Goal: Task Accomplishment & Management: Manage account settings

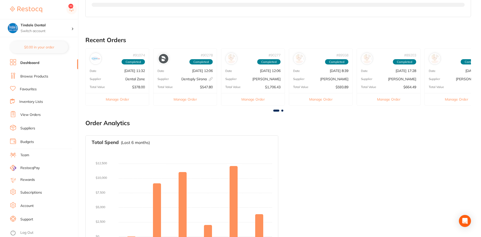
scroll to position [126, 0]
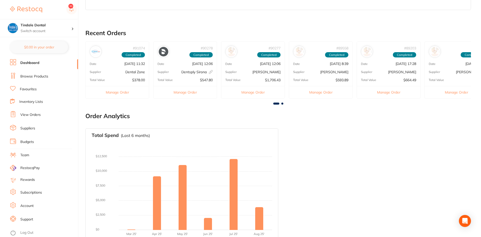
click at [33, 101] on link "Inventory Lists" at bounding box center [31, 102] width 24 height 5
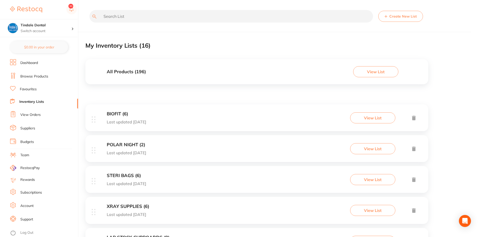
click at [29, 103] on link "Inventory Lists" at bounding box center [31, 102] width 25 height 5
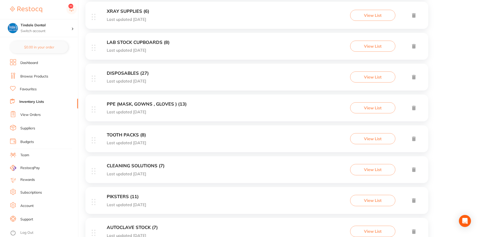
scroll to position [201, 0]
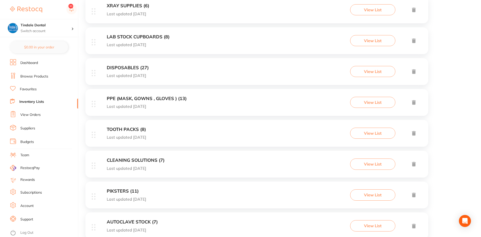
click at [135, 158] on h3 "CLEANING SOLUTIONS (7)" at bounding box center [136, 160] width 58 height 5
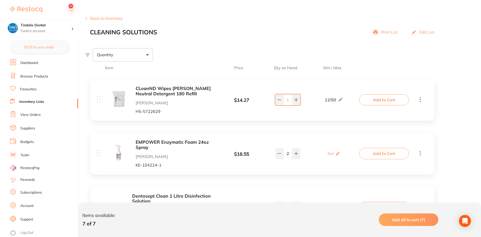
scroll to position [126, 0]
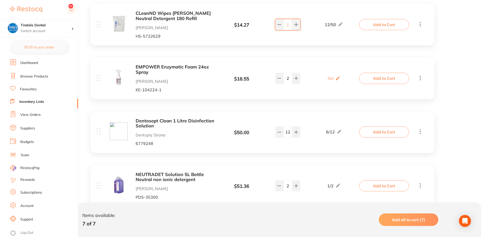
click at [274, 135] on div "12" at bounding box center [287, 132] width 39 height 11
click at [278, 133] on icon at bounding box center [279, 132] width 4 height 4
type input "11"
click at [36, 102] on link "Inventory Lists" at bounding box center [31, 102] width 25 height 5
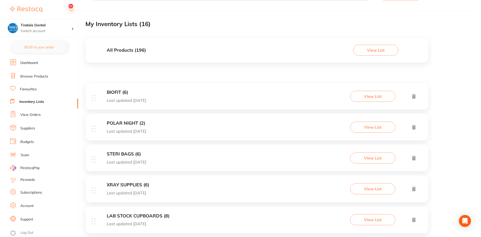
scroll to position [50, 0]
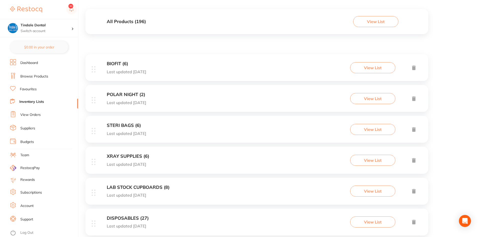
click at [149, 185] on h3 "LAB STOCK CUPBOARDS (8)" at bounding box center [138, 187] width 63 height 5
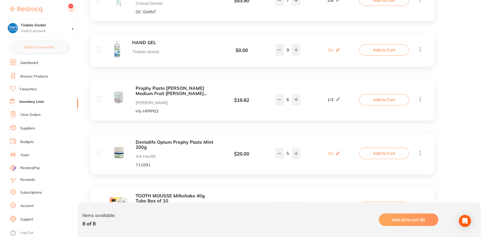
scroll to position [151, 0]
click at [279, 55] on div "HAND GEL Tindale dental $ 0.00 Set Set Min / Max 9 Set Set Min / Max" at bounding box center [229, 49] width 264 height 20
click at [279, 54] on button at bounding box center [279, 49] width 8 height 11
type input "8"
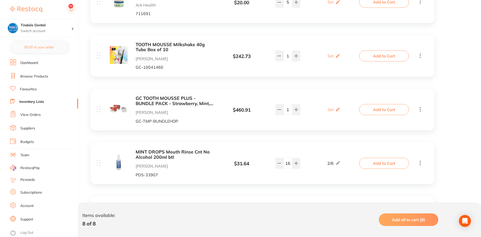
scroll to position [352, 0]
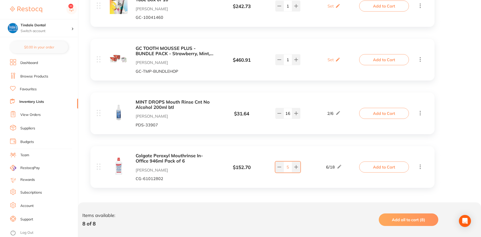
click at [31, 101] on link "Inventory Lists" at bounding box center [31, 102] width 25 height 5
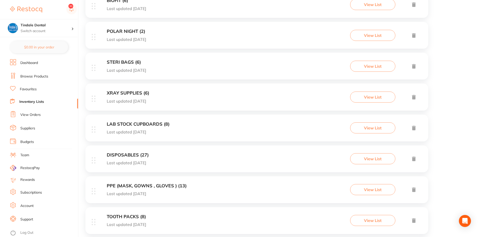
scroll to position [126, 0]
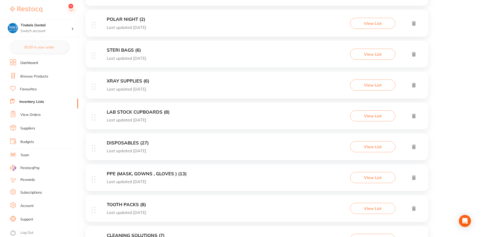
click at [126, 141] on h3 "DISPOSABLES (27)" at bounding box center [128, 143] width 42 height 5
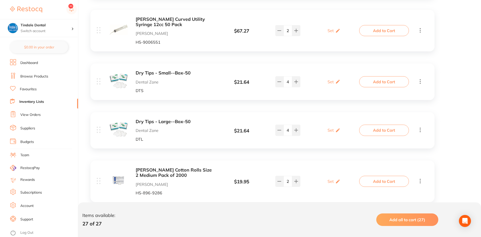
scroll to position [553, 0]
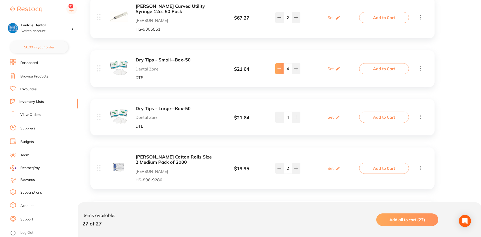
click at [279, 66] on button at bounding box center [279, 68] width 8 height 11
type input "3"
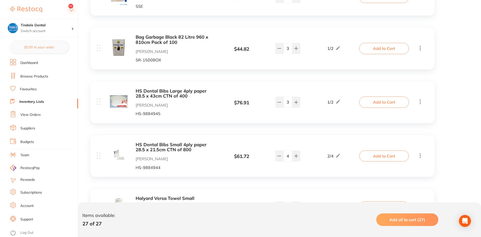
scroll to position [880, 0]
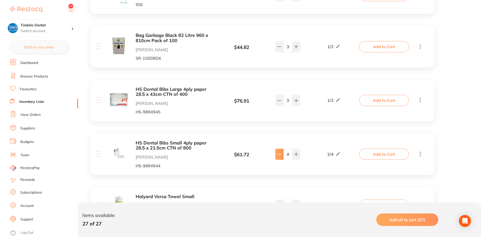
click at [281, 155] on icon at bounding box center [279, 155] width 3 height 0
type input "3"
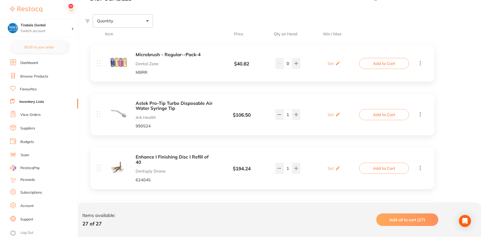
scroll to position [50, 0]
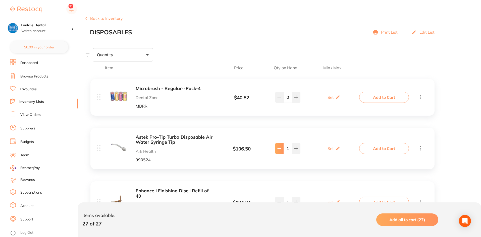
click at [278, 147] on icon at bounding box center [279, 149] width 4 height 4
type input "0"
click at [28, 101] on link "Inventory Lists" at bounding box center [31, 102] width 25 height 5
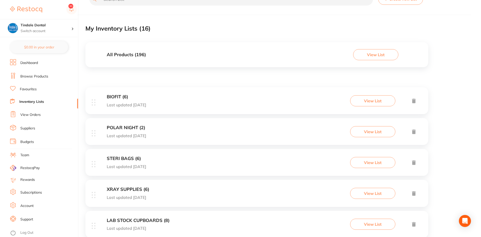
scroll to position [50, 0]
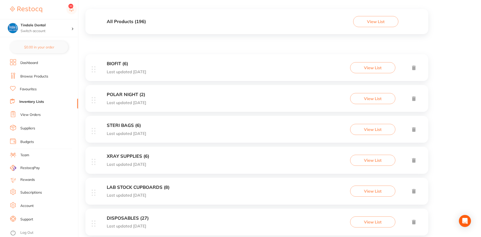
click at [121, 124] on h3 "STERI BAGS (6)" at bounding box center [126, 125] width 39 height 5
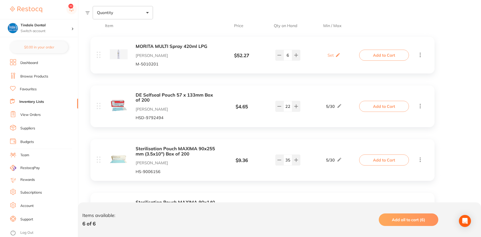
scroll to position [126, 0]
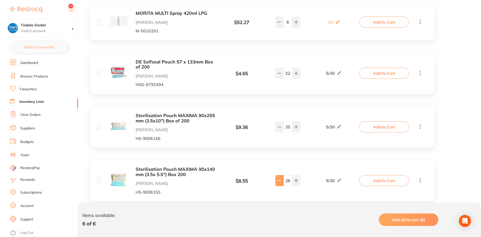
click at [280, 183] on icon at bounding box center [279, 181] width 4 height 4
type input "25"
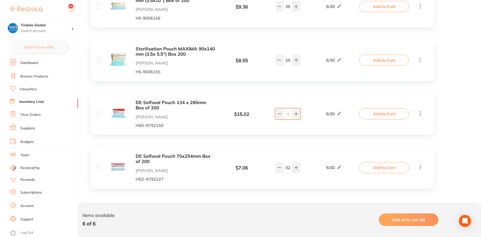
scroll to position [247, 0]
click at [280, 168] on icon at bounding box center [279, 167] width 4 height 4
type input "31"
click at [26, 102] on link "Inventory Lists" at bounding box center [31, 102] width 25 height 5
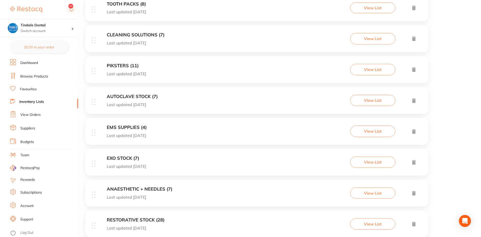
scroll to position [372, 0]
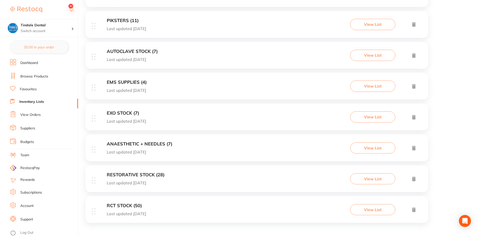
click at [139, 173] on h3 "RESTORATIVE STOCK (28)" at bounding box center [136, 175] width 58 height 5
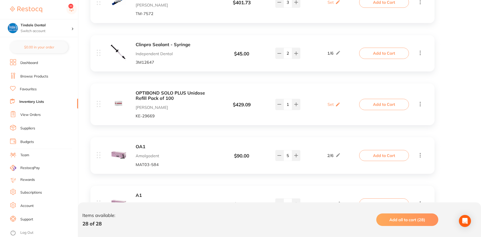
scroll to position [804, 0]
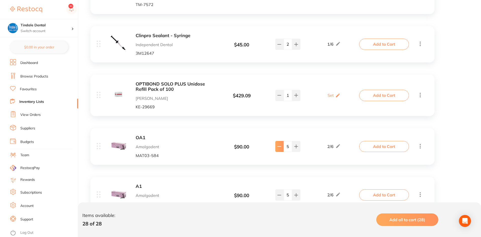
click at [281, 144] on button at bounding box center [279, 146] width 8 height 11
type input "4"
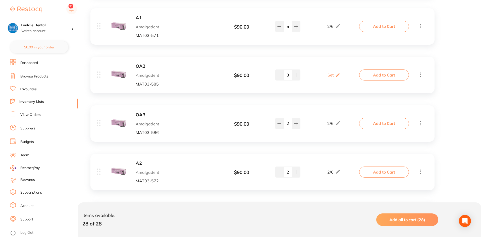
scroll to position [980, 0]
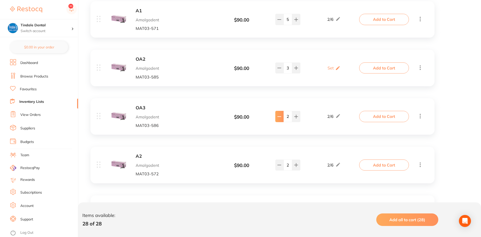
click at [281, 115] on button at bounding box center [279, 116] width 8 height 11
type input "1"
click at [34, 100] on link "Inventory Lists" at bounding box center [31, 102] width 25 height 5
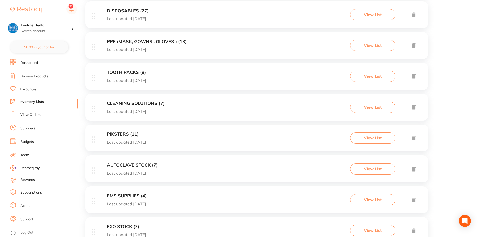
scroll to position [246, 0]
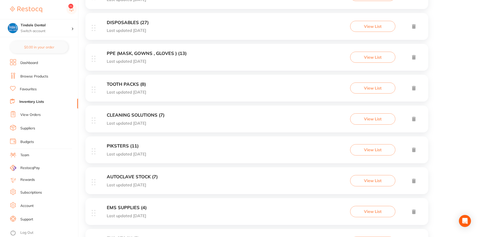
click at [125, 81] on div "TOOTH PACKS (8) Last updated [DATE] View List" at bounding box center [256, 88] width 343 height 27
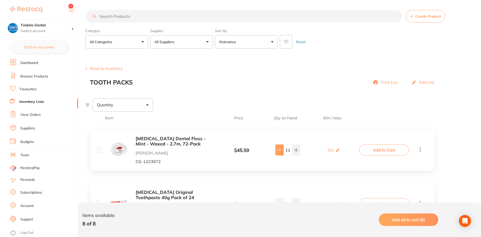
click at [279, 151] on icon at bounding box center [279, 150] width 4 height 4
type input "10"
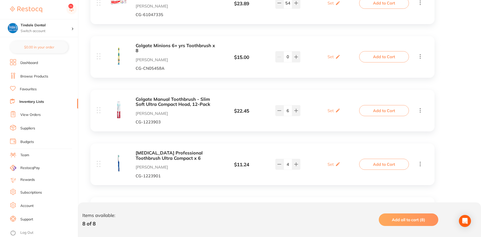
scroll to position [226, 0]
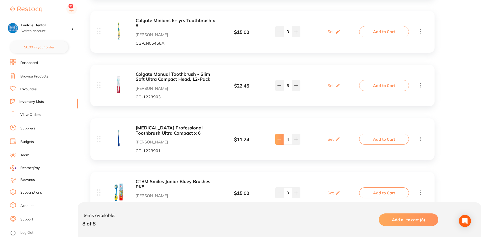
click at [278, 140] on icon at bounding box center [279, 139] width 4 height 4
type input "3"
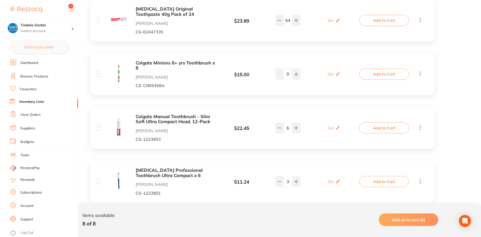
scroll to position [83, 0]
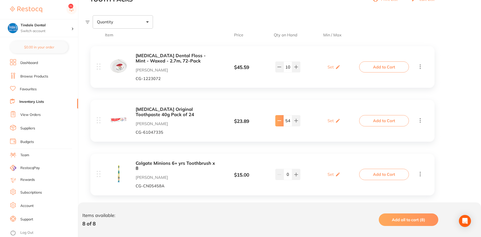
click at [280, 120] on icon at bounding box center [279, 121] width 4 height 4
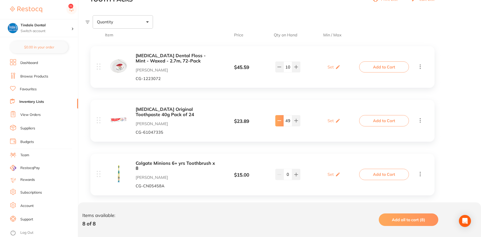
click at [280, 120] on icon at bounding box center [279, 121] width 4 height 4
type input "46"
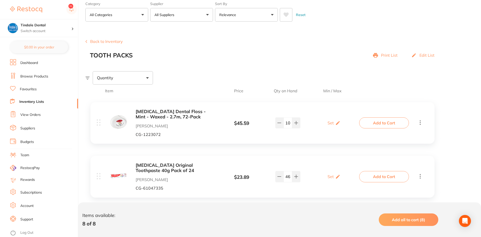
scroll to position [0, 0]
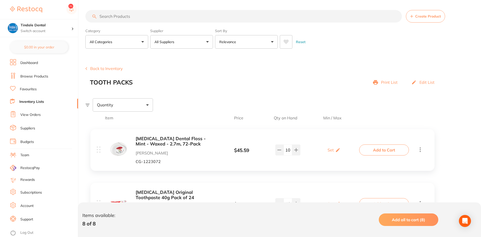
click at [38, 100] on link "Inventory Lists" at bounding box center [31, 102] width 25 height 5
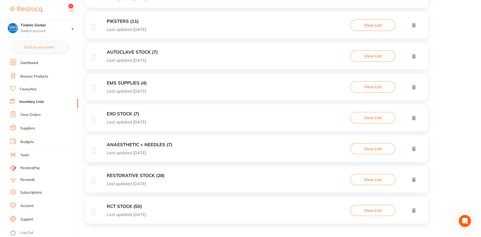
scroll to position [372, 0]
click at [43, 101] on link "Inventory Lists" at bounding box center [31, 102] width 25 height 5
click at [120, 205] on h3 "RCT STOCK (50)" at bounding box center [126, 206] width 39 height 5
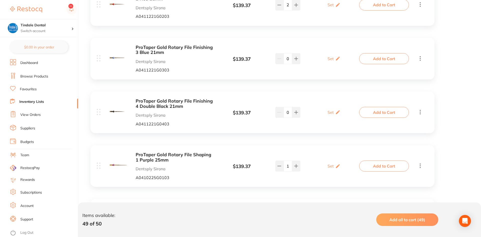
scroll to position [729, 0]
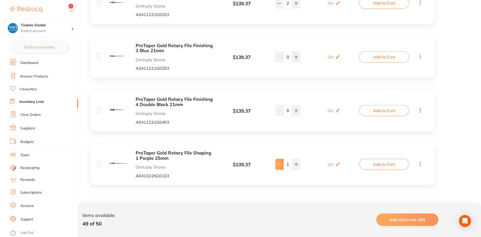
click at [277, 168] on button at bounding box center [279, 164] width 8 height 11
type input "0"
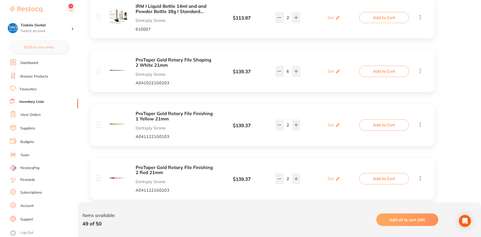
scroll to position [528, 0]
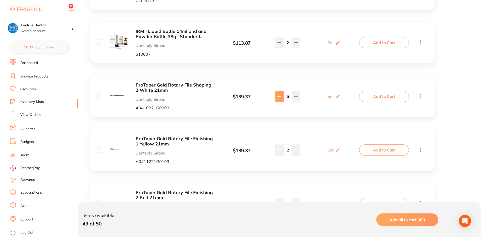
click at [281, 97] on button at bounding box center [279, 96] width 8 height 11
type input "5"
click at [281, 149] on icon at bounding box center [279, 150] width 4 height 4
type input "1"
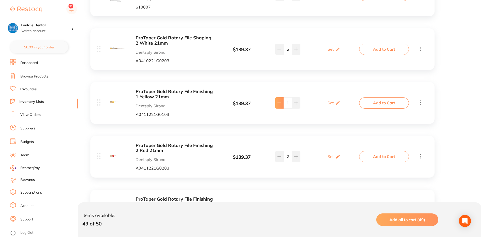
scroll to position [578, 0]
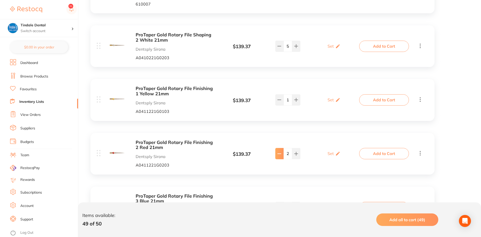
click at [279, 155] on icon at bounding box center [279, 154] width 4 height 4
type input "1"
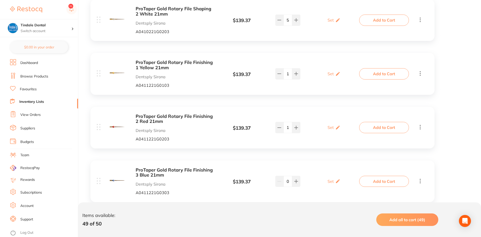
scroll to position [603, 0]
